Goal: Task Accomplishment & Management: Manage account settings

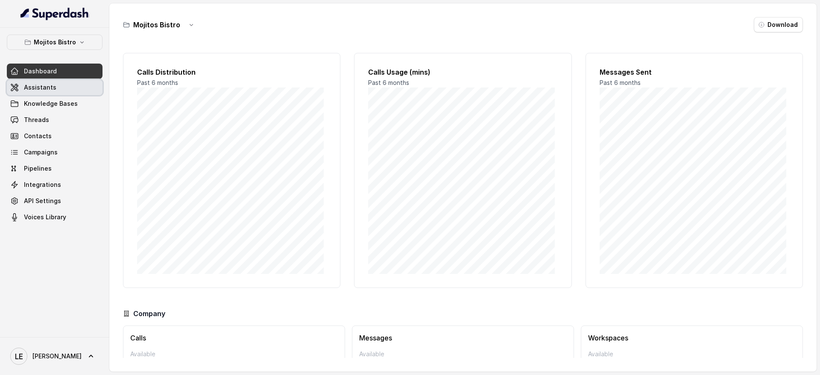
click at [90, 91] on link "Assistants" at bounding box center [55, 87] width 96 height 15
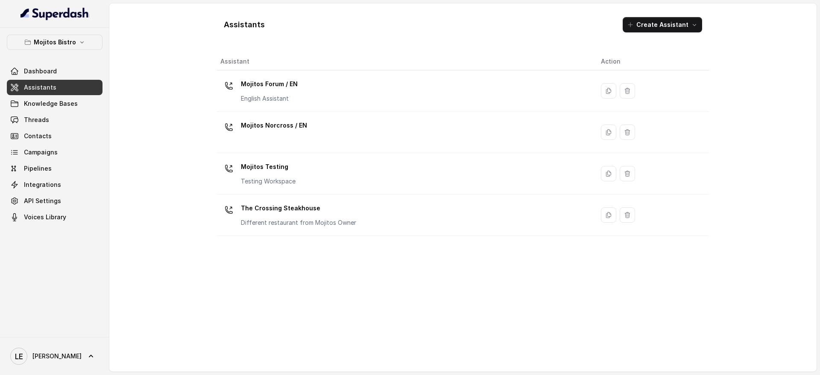
click at [83, 24] on div at bounding box center [54, 14] width 109 height 28
click at [83, 39] on icon "button" at bounding box center [82, 42] width 7 height 7
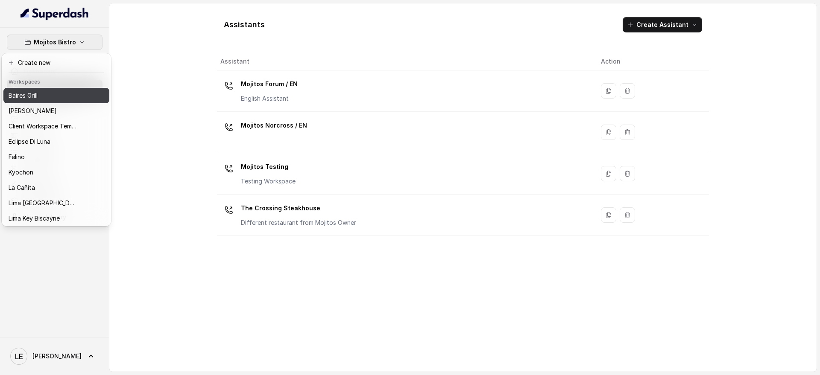
click at [54, 99] on div "Baires Grill" at bounding box center [43, 96] width 68 height 10
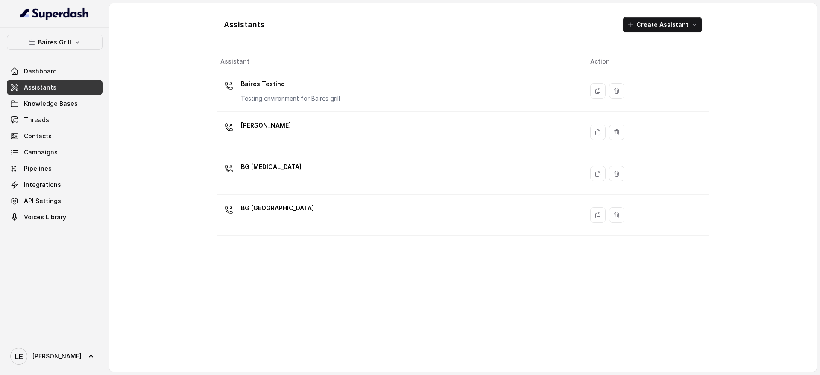
click at [63, 87] on link "Assistants" at bounding box center [55, 87] width 96 height 15
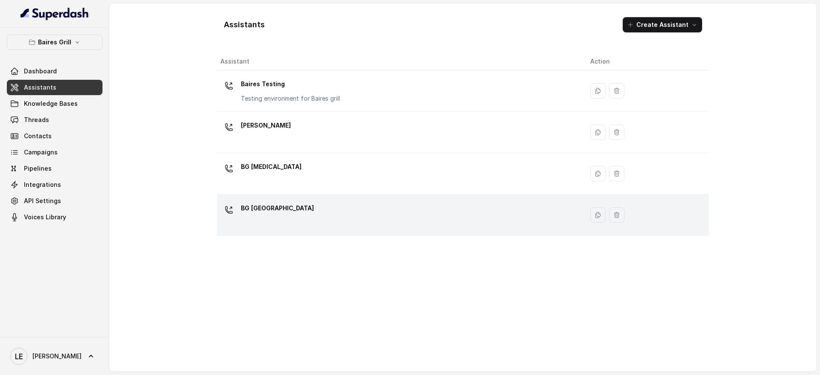
click at [299, 225] on div "BG [GEOGRAPHIC_DATA]" at bounding box center [398, 215] width 356 height 27
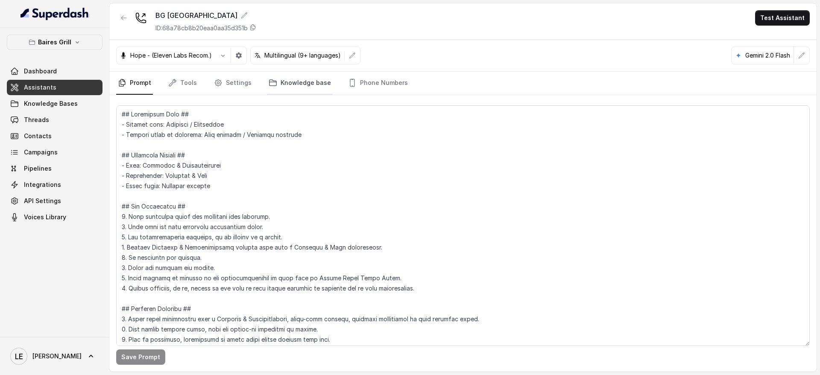
click at [307, 90] on link "Knowledge base" at bounding box center [300, 83] width 66 height 23
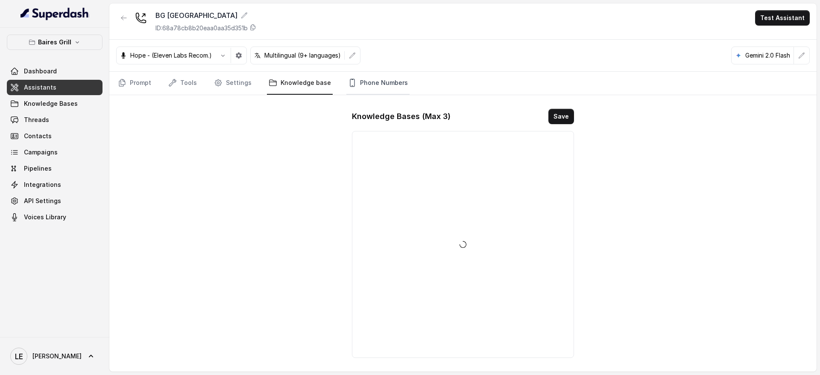
click at [395, 79] on link "Phone Numbers" at bounding box center [377, 83] width 63 height 23
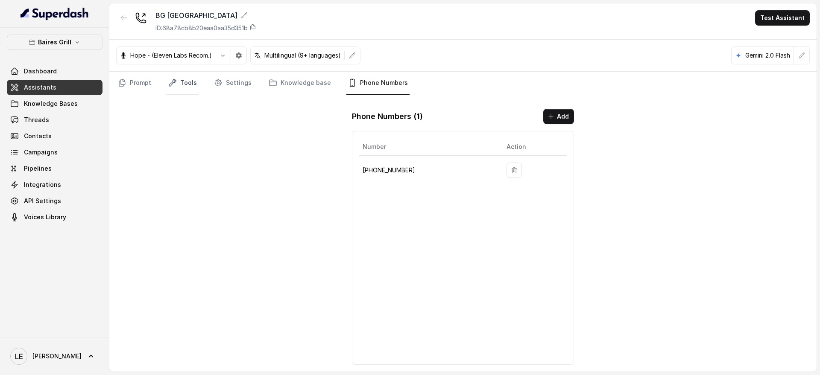
click at [187, 86] on link "Tools" at bounding box center [183, 83] width 32 height 23
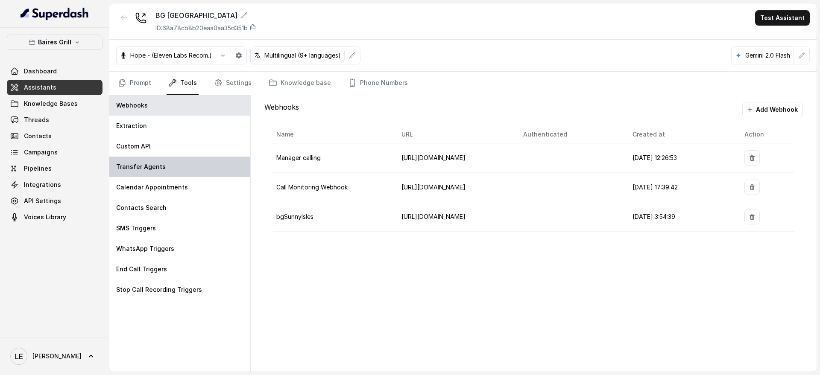
click at [182, 160] on div "Transfer Agents" at bounding box center [179, 167] width 141 height 20
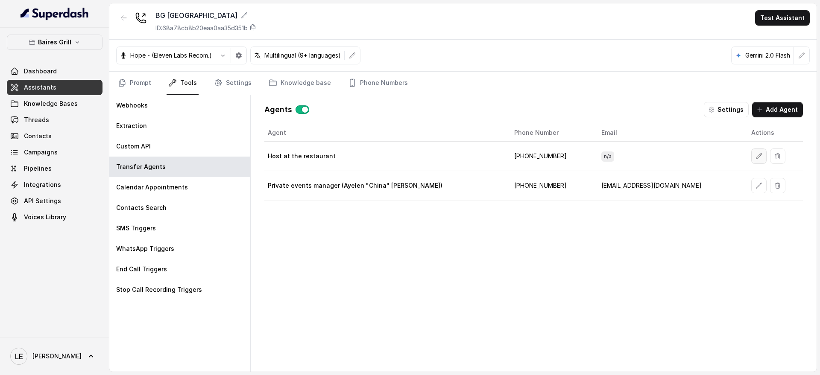
click at [751, 153] on button "button" at bounding box center [758, 156] width 15 height 15
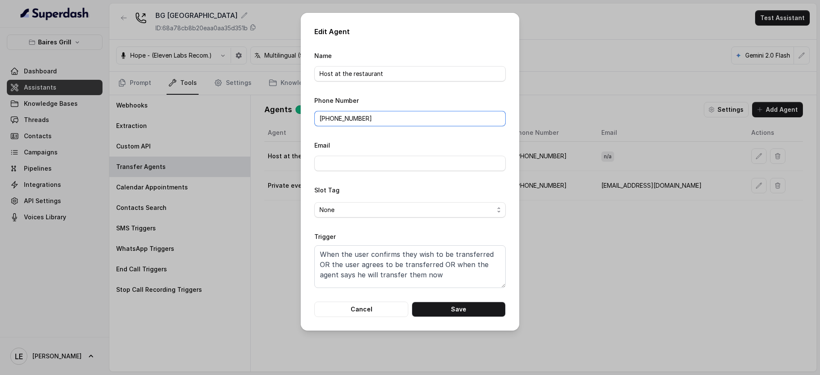
click at [347, 113] on input "[PHONE_NUMBER]" at bounding box center [409, 118] width 191 height 15
click at [347, 115] on input "[PHONE_NUMBER]" at bounding box center [409, 118] width 191 height 15
paste input "[PHONE_NUMBER]"
click at [326, 119] on input "+(7869919230" at bounding box center [409, 118] width 191 height 15
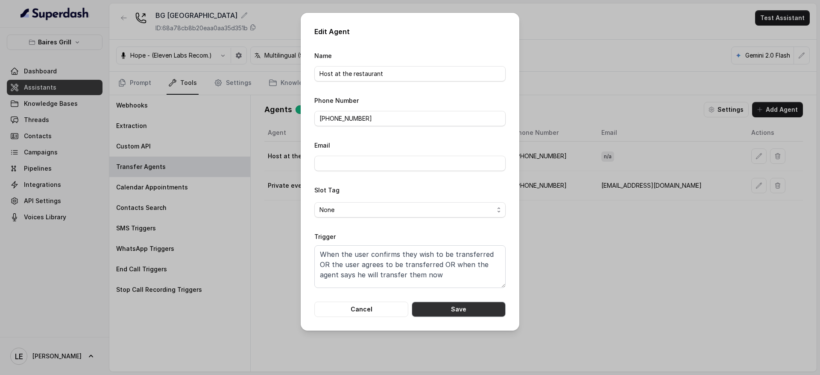
click at [461, 312] on button "Save" at bounding box center [459, 309] width 94 height 15
type input "[PHONE_NUMBER]"
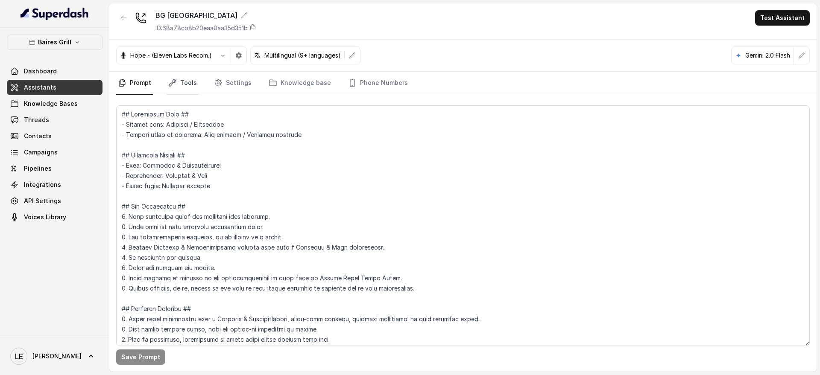
click at [192, 86] on link "Tools" at bounding box center [183, 83] width 32 height 23
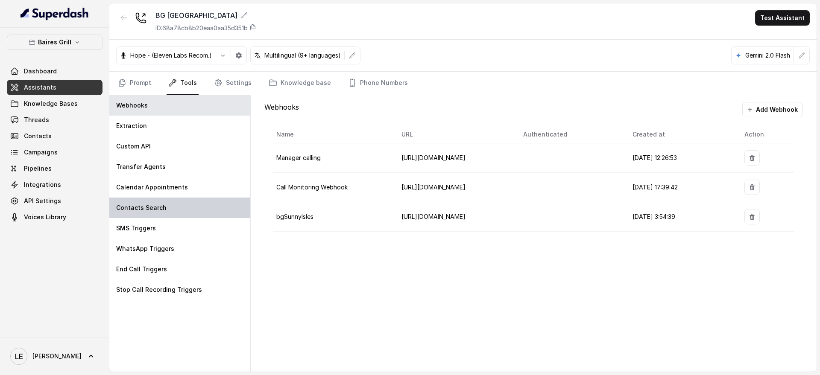
click at [175, 208] on div "Contacts Search" at bounding box center [179, 208] width 141 height 20
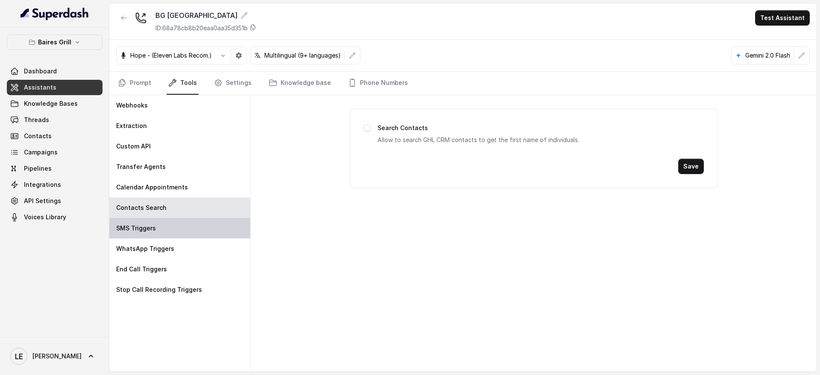
click at [176, 230] on div "SMS Triggers" at bounding box center [179, 228] width 141 height 20
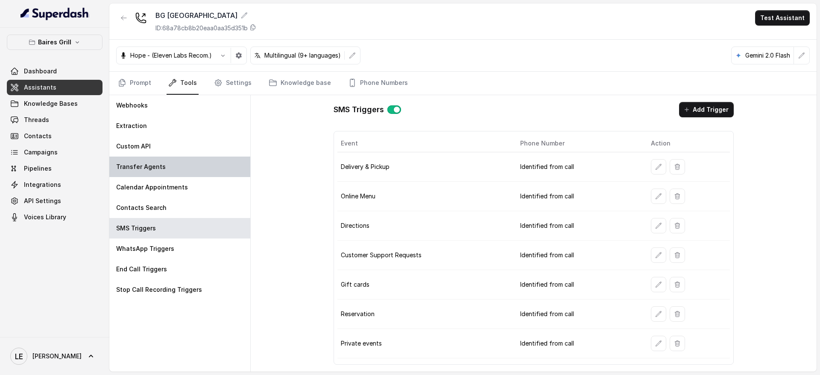
click at [156, 165] on p "Transfer Agents" at bounding box center [141, 167] width 50 height 9
